Goal: Navigation & Orientation: Find specific page/section

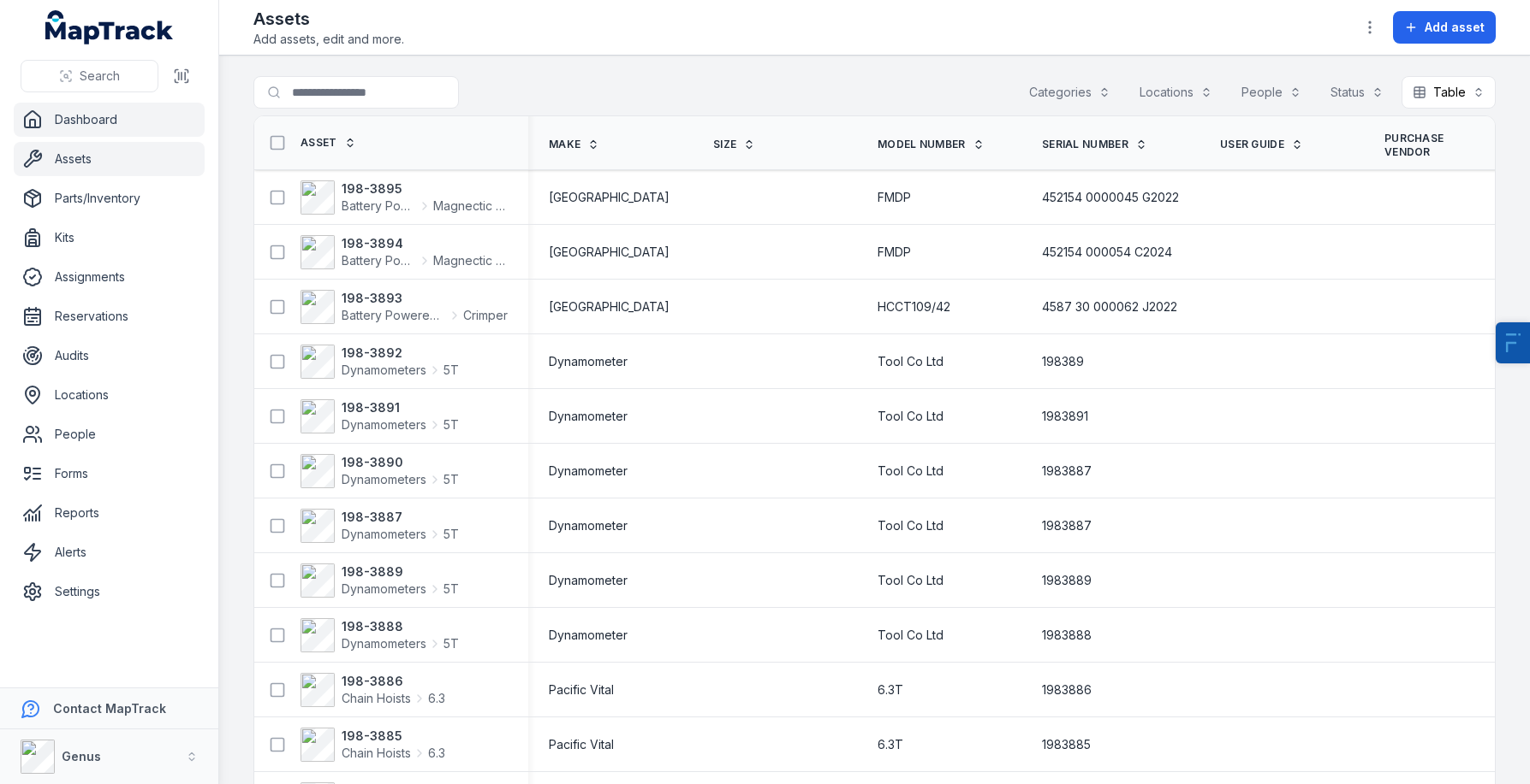
click at [107, 121] on link "Dashboard" at bounding box center [109, 120] width 191 height 34
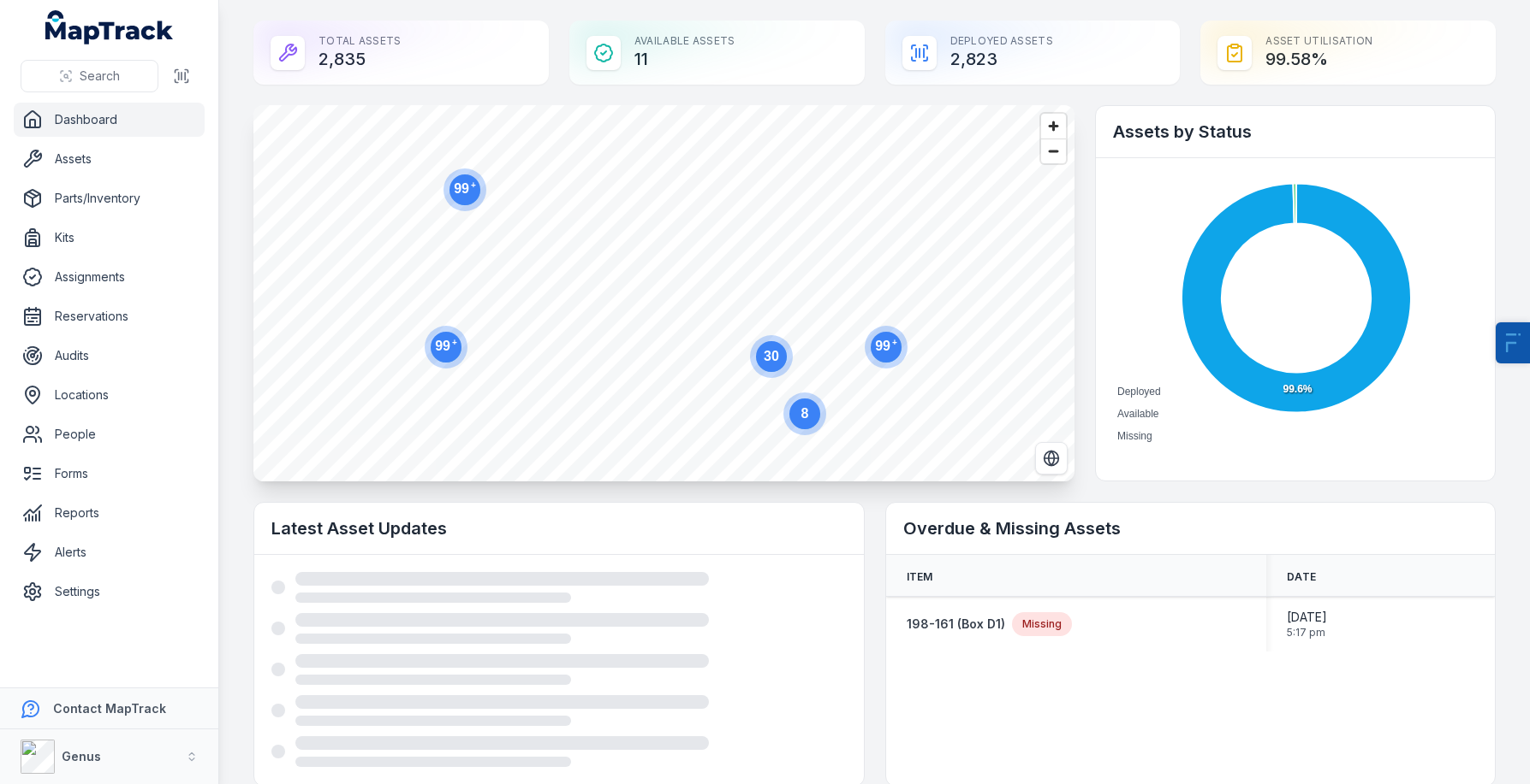
click at [319, 64] on div "Total Assets 2,835" at bounding box center [401, 53] width 295 height 64
click at [366, 65] on div "Total Assets 2,835" at bounding box center [401, 53] width 295 height 64
click at [126, 755] on button "Genus" at bounding box center [109, 757] width 219 height 55
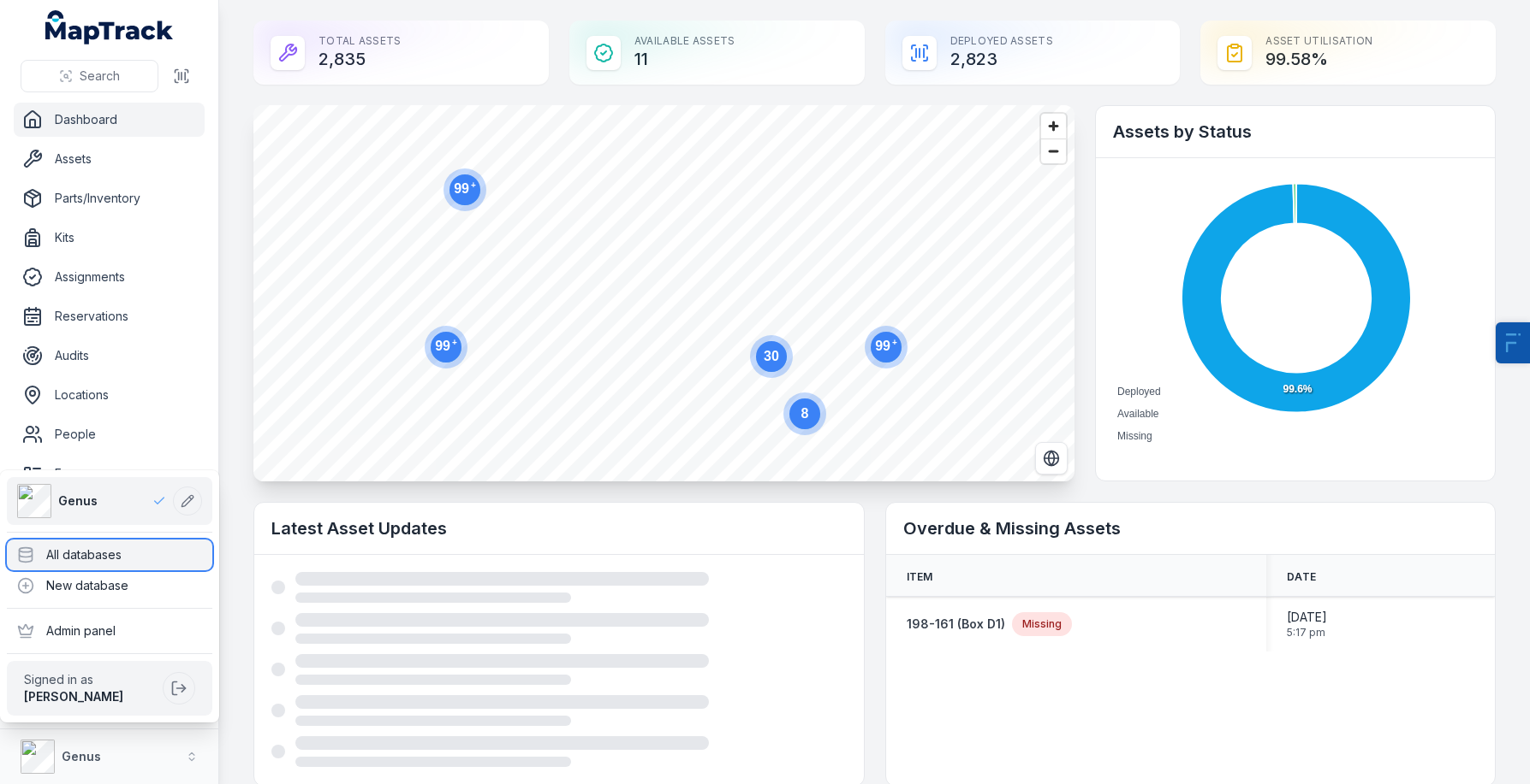
click at [132, 560] on div "All databases" at bounding box center [110, 555] width 206 height 31
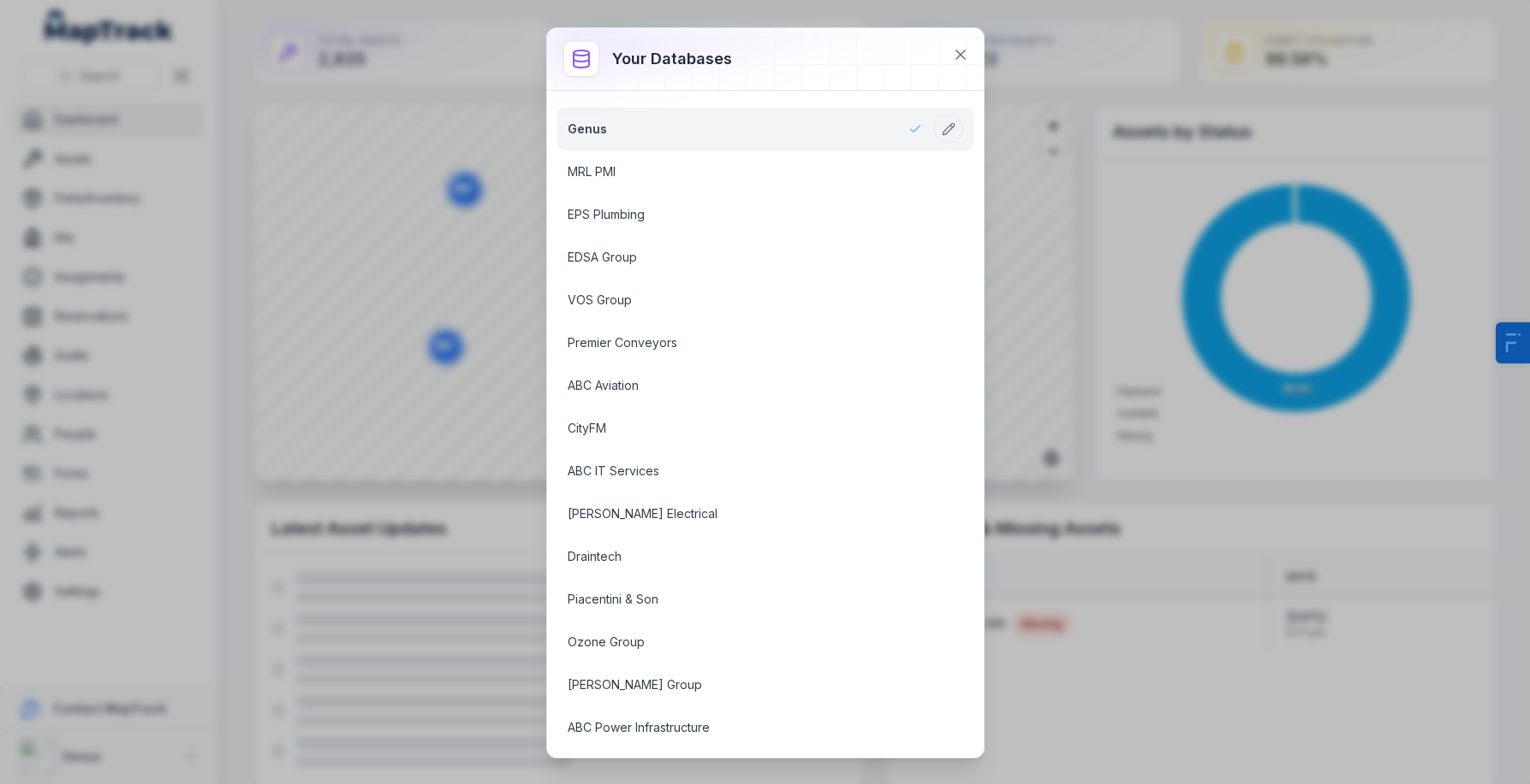
scroll to position [774, 0]
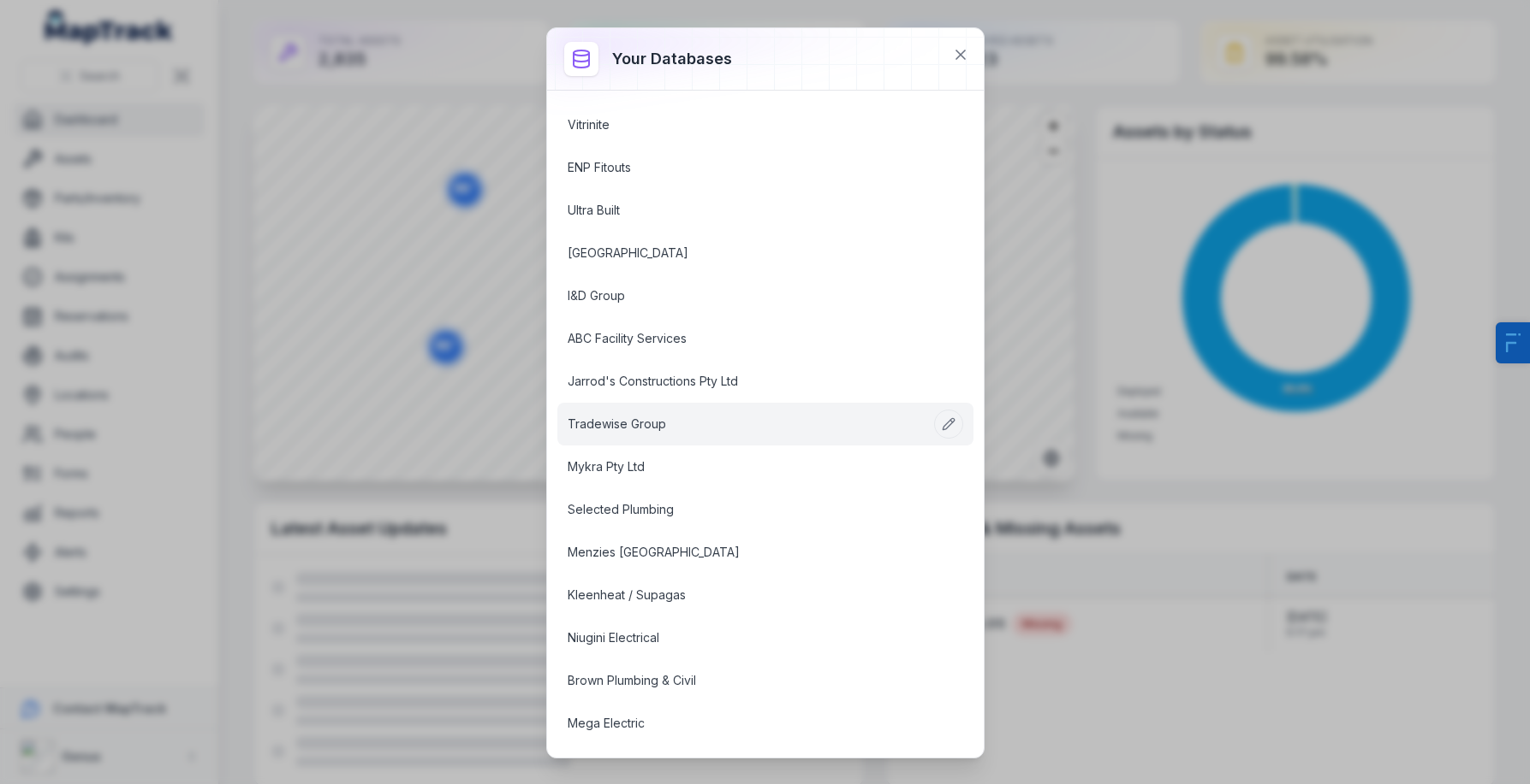
click at [611, 428] on link "Tradewise Group" at bounding box center [745, 424] width 354 height 17
